Goal: Task Accomplishment & Management: Manage account settings

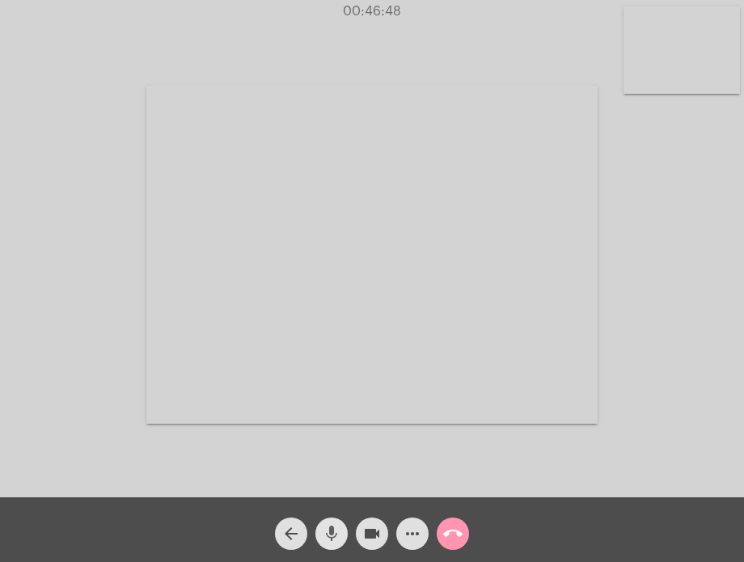
click at [336, 524] on mat-icon "mic" at bounding box center [331, 533] width 19 height 19
click at [336, 524] on mat-icon "mic_off" at bounding box center [331, 533] width 19 height 19
click at [336, 539] on mat-icon "mic" at bounding box center [331, 533] width 19 height 19
click at [336, 539] on mat-icon "mic_off" at bounding box center [331, 533] width 19 height 19
click at [461, 531] on mat-icon "call_end" at bounding box center [452, 533] width 19 height 19
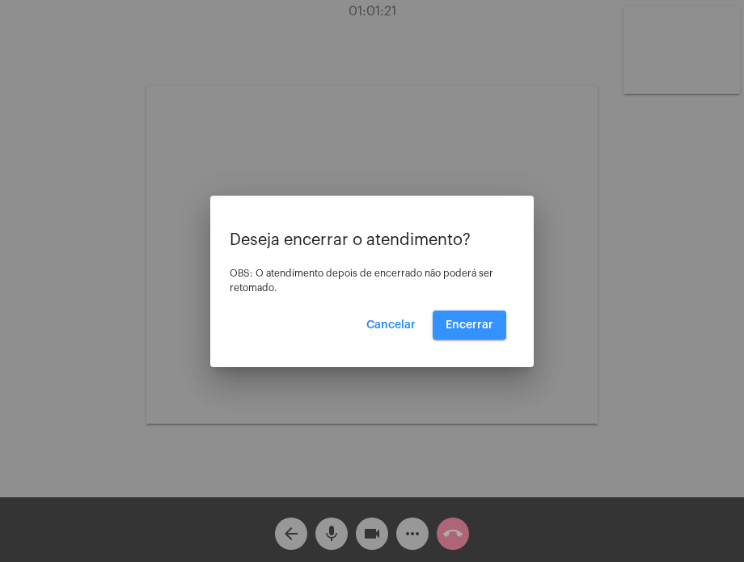
click at [487, 321] on span "Encerrar" at bounding box center [469, 324] width 48 height 11
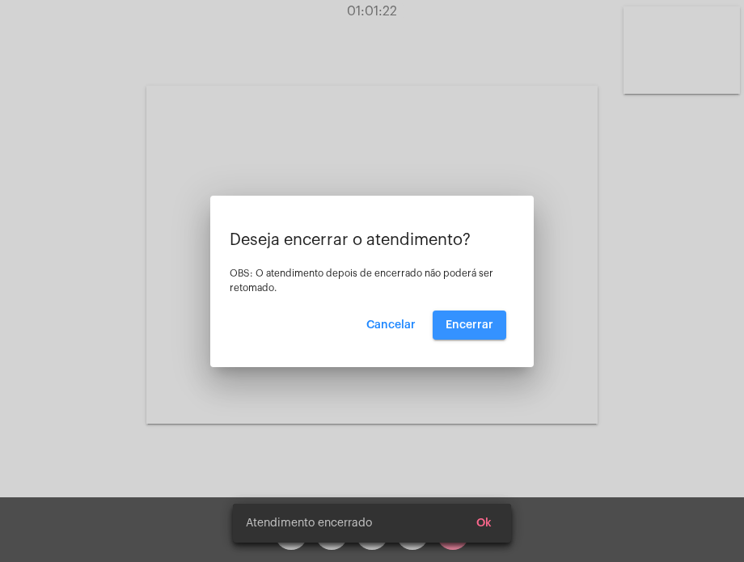
click at [487, 321] on video at bounding box center [371, 255] width 451 height 338
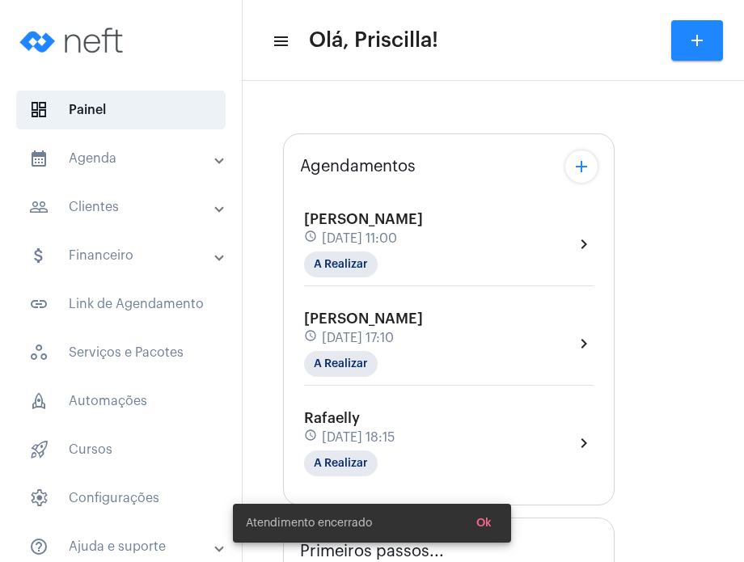
type input "[URL][DOMAIN_NAME]"
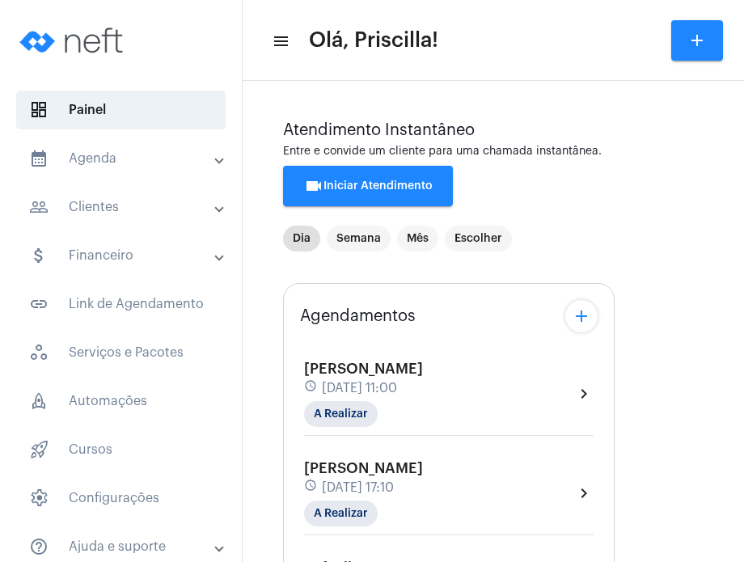
click at [123, 164] on mat-panel-title "calendar_month_outlined Agenda" at bounding box center [122, 158] width 187 height 19
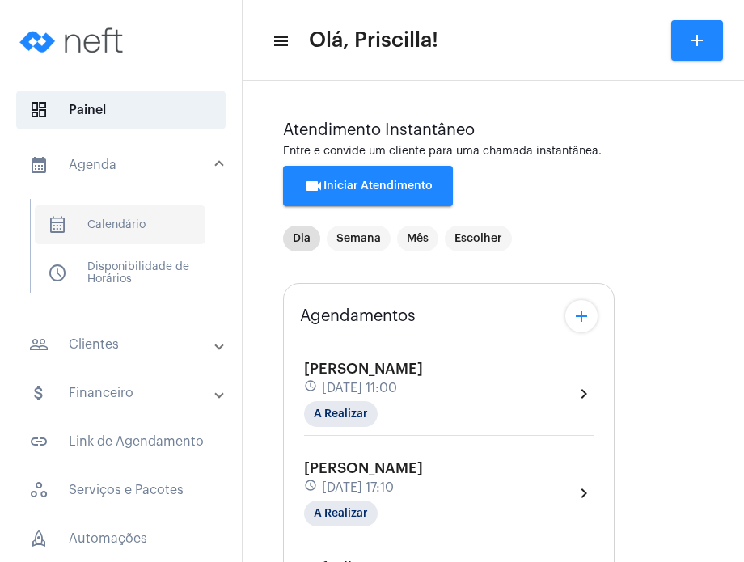
click at [123, 226] on span "calendar_month_outlined Calendário" at bounding box center [120, 224] width 171 height 39
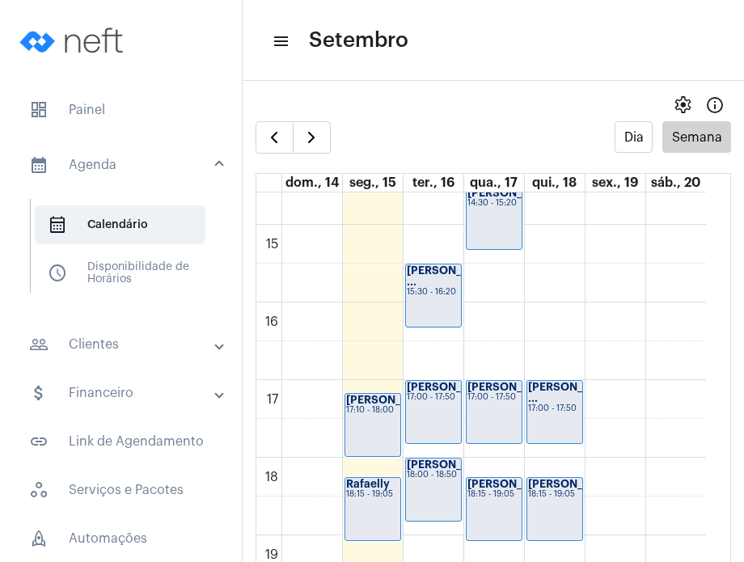
scroll to position [1135, 0]
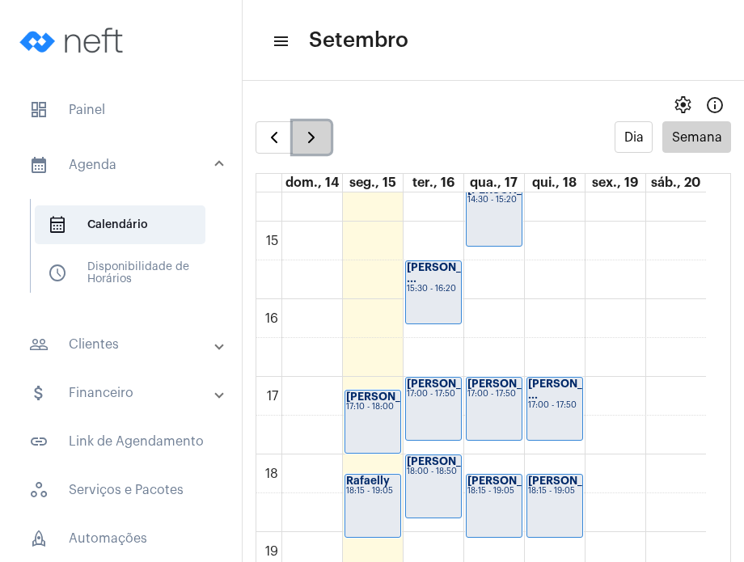
click at [310, 135] on span "button" at bounding box center [311, 137] width 19 height 19
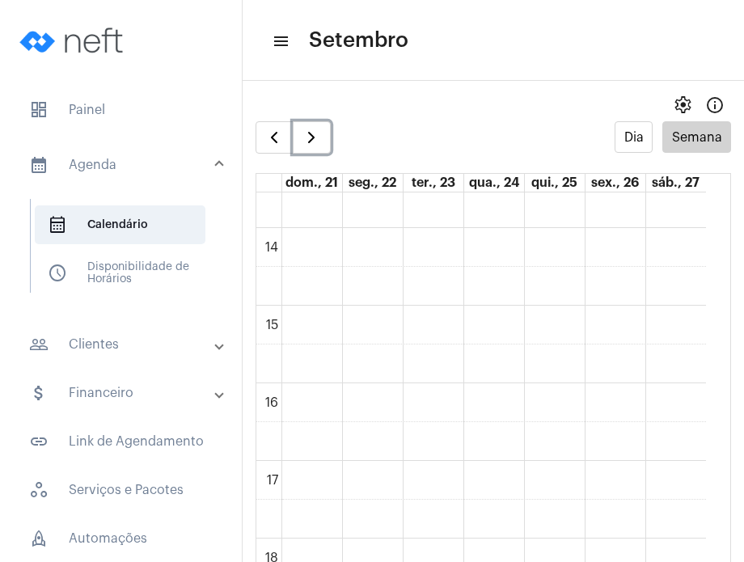
scroll to position [1058, 0]
click at [549, 339] on div "00 01 02 03 04 05 06 07 08 09 10 11 12 13 14 15 16 17 18 19 20 21 22 23" at bounding box center [481, 66] width 450 height 1863
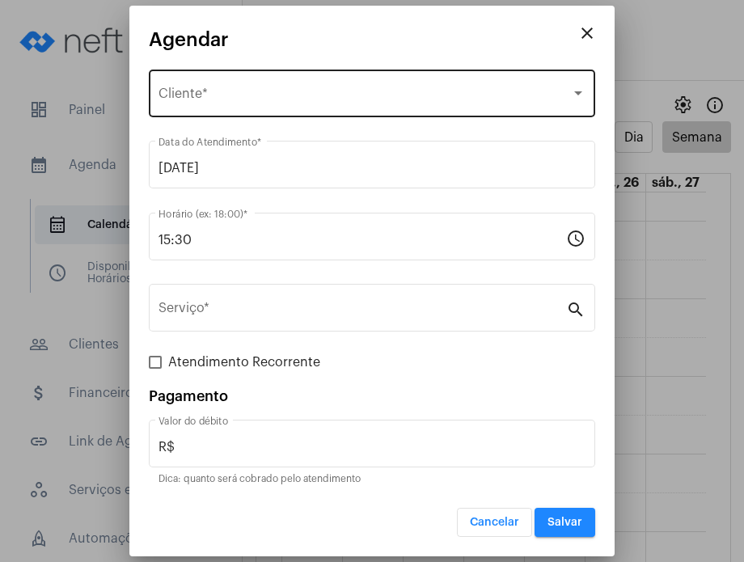
click at [357, 81] on div "Selecione o Cliente Cliente *" at bounding box center [371, 91] width 427 height 51
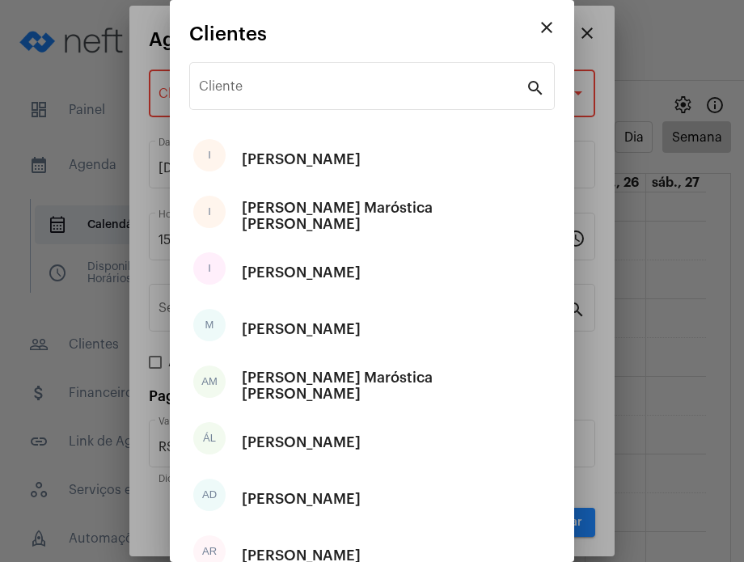
click at [357, 81] on div "Cliente" at bounding box center [362, 84] width 327 height 51
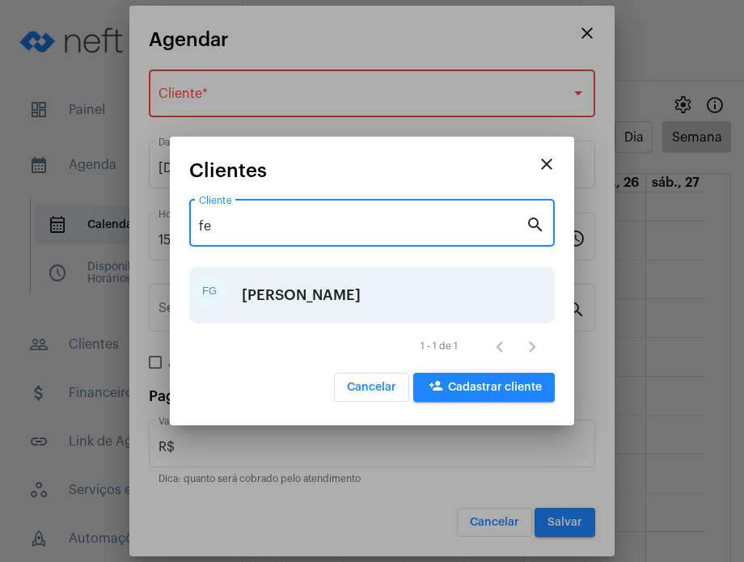
type input "fe"
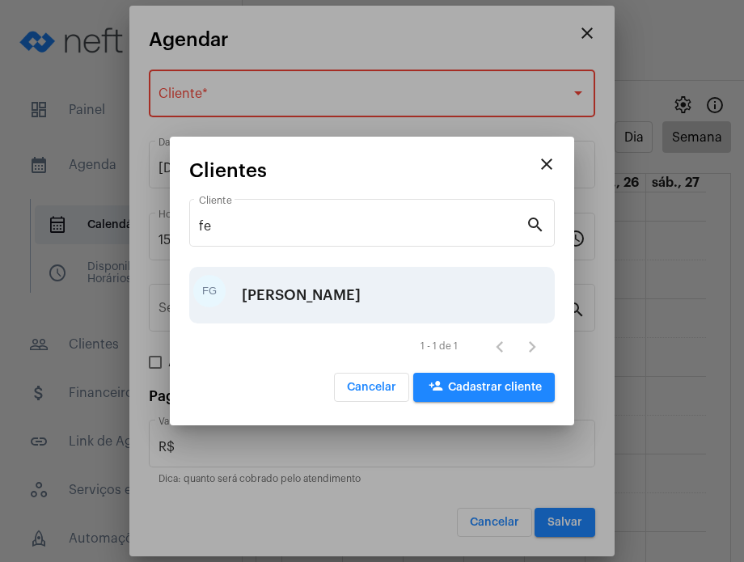
click at [361, 287] on div "[PERSON_NAME]" at bounding box center [301, 295] width 119 height 49
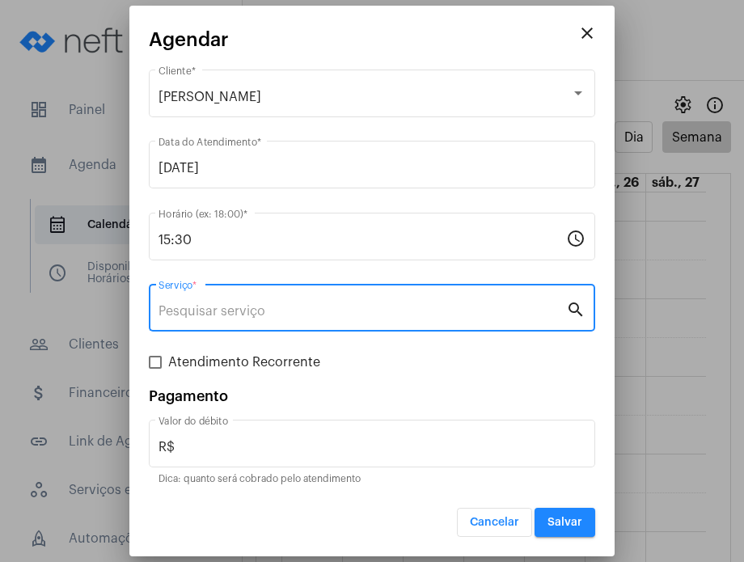
click at [340, 311] on input "Serviço *" at bounding box center [361, 311] width 407 height 15
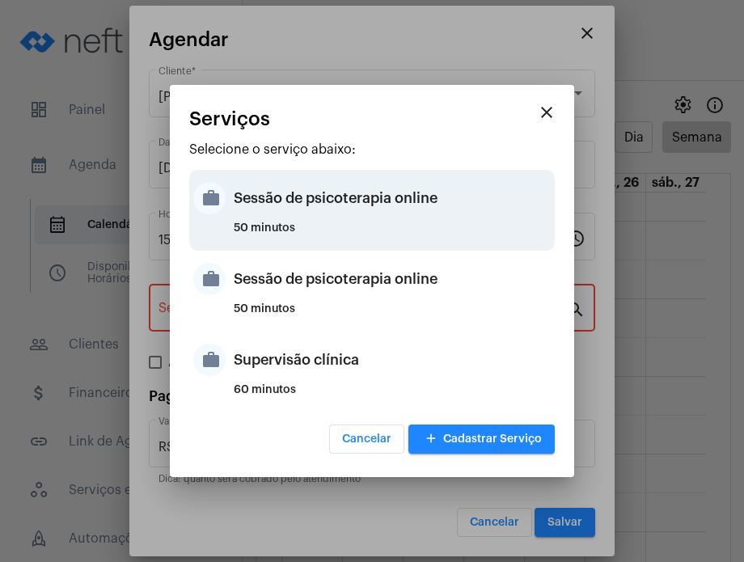
click at [382, 191] on div "Sessão de psicoterapia online" at bounding box center [392, 198] width 317 height 49
type input "Sessão de psicoterapia online"
type input "R$ 230"
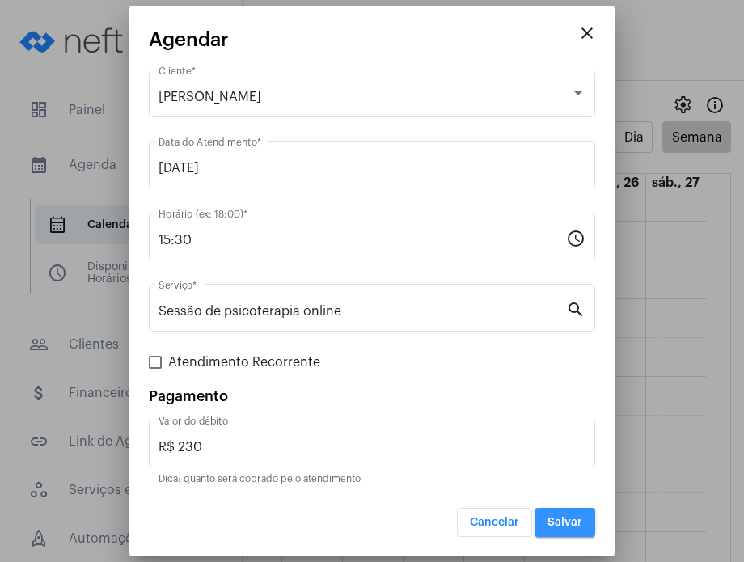
click at [558, 508] on button "Salvar" at bounding box center [564, 522] width 61 height 29
